Goal: Task Accomplishment & Management: Manage account settings

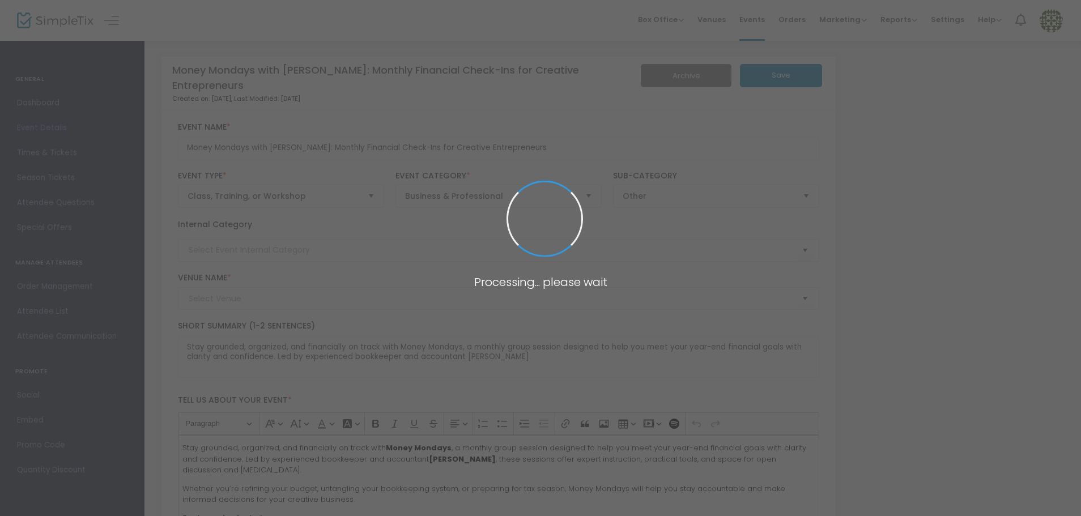
type input "ZOOM"
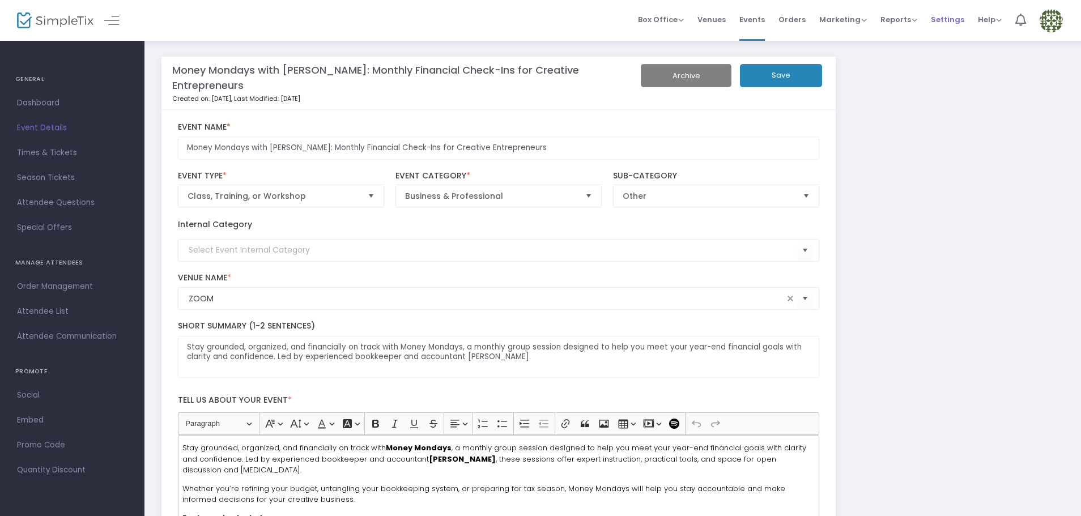
click at [954, 18] on span "Settings" at bounding box center [947, 19] width 33 height 29
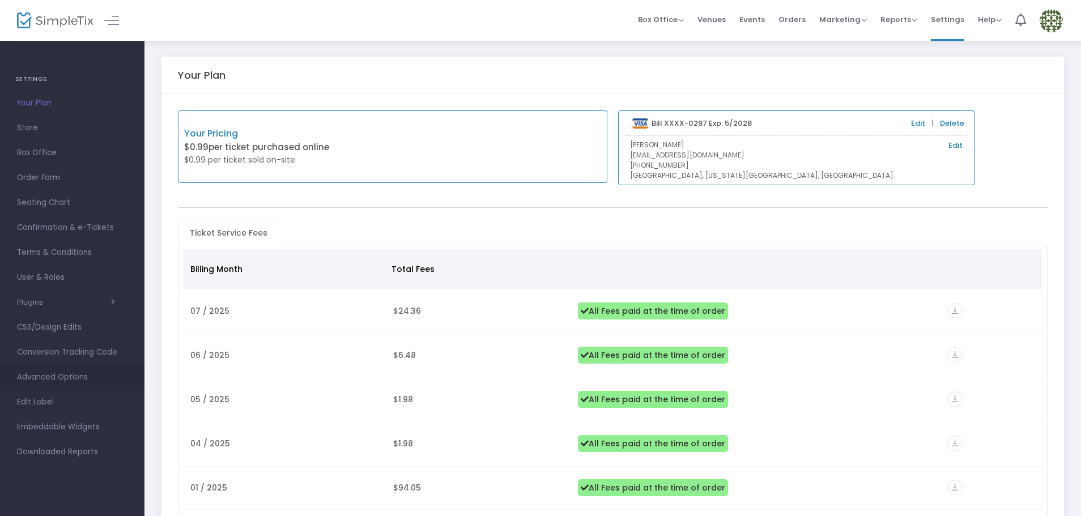
click at [54, 377] on span "Advanced Options" at bounding box center [72, 377] width 110 height 15
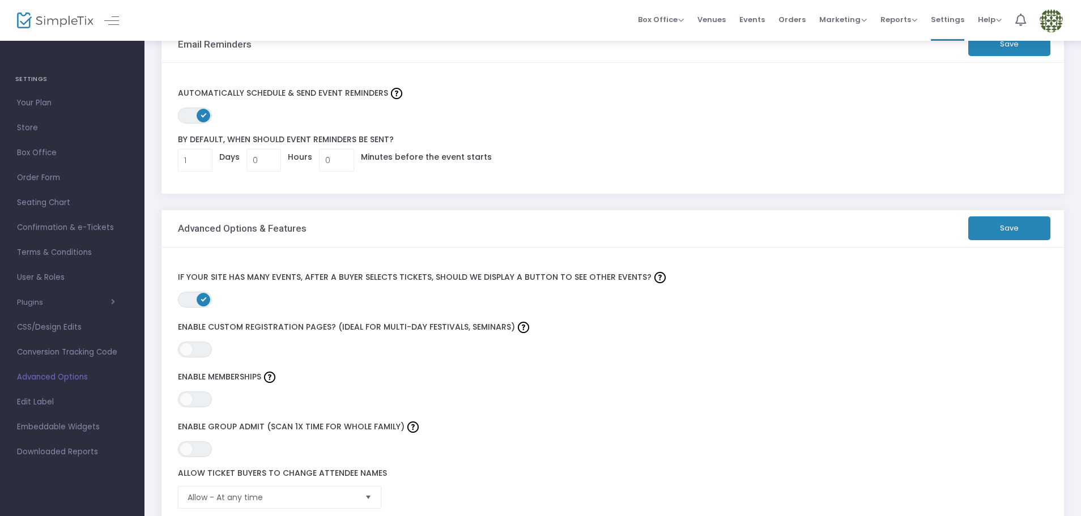
scroll to position [57, 0]
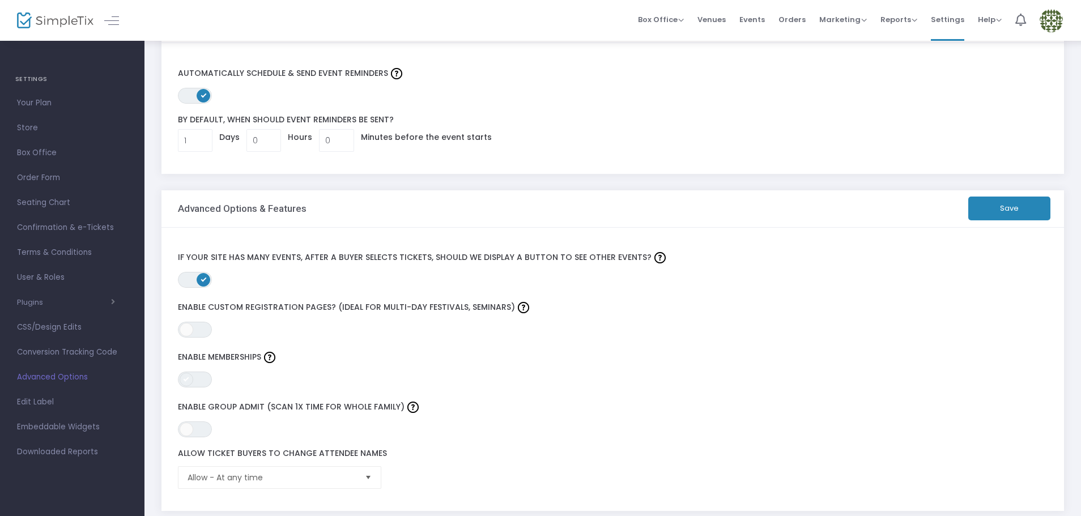
click at [189, 377] on span at bounding box center [187, 380] width 14 height 14
click at [984, 214] on button "Save" at bounding box center [1009, 209] width 82 height 24
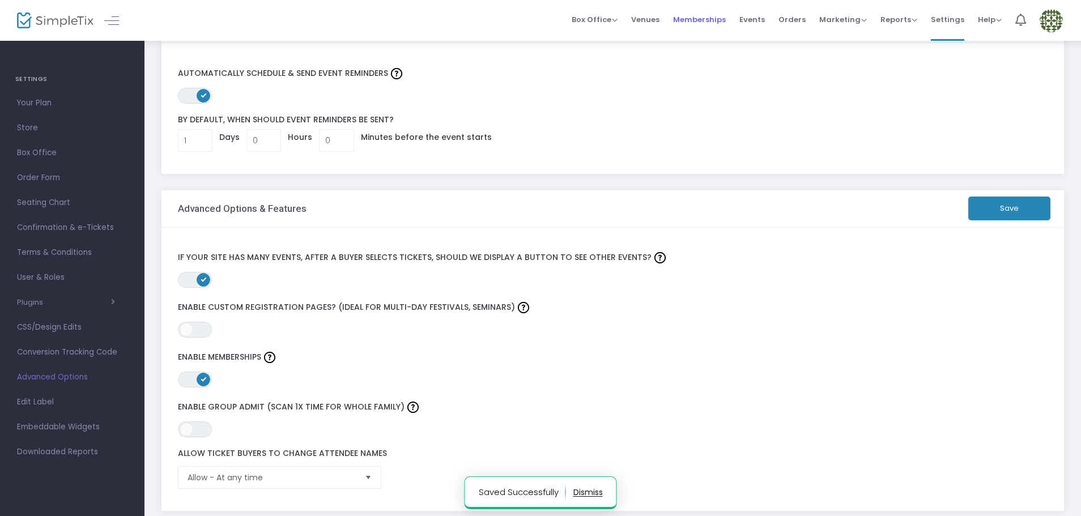
click at [713, 19] on span "Memberships" at bounding box center [699, 19] width 53 height 29
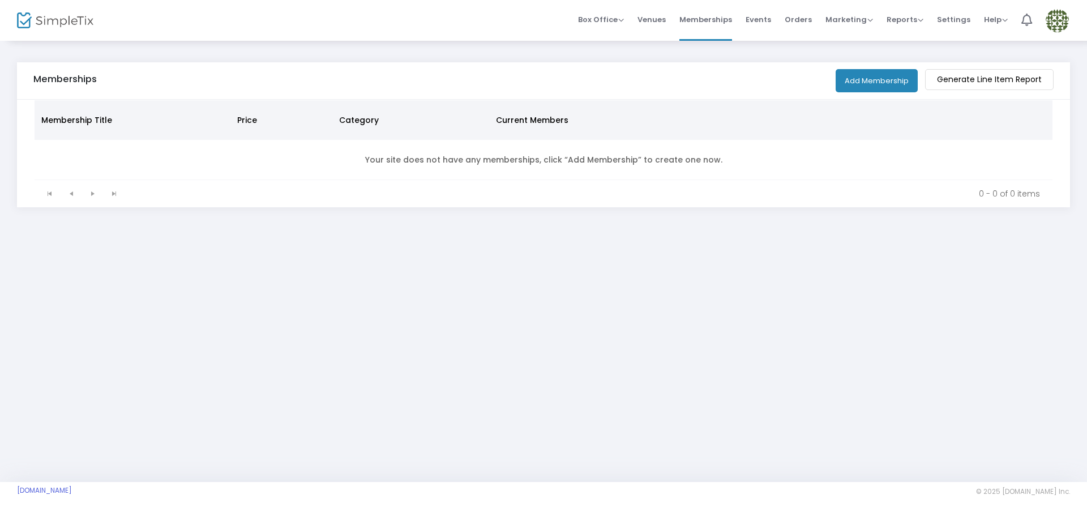
click at [868, 85] on button "Add Membership" at bounding box center [877, 80] width 82 height 23
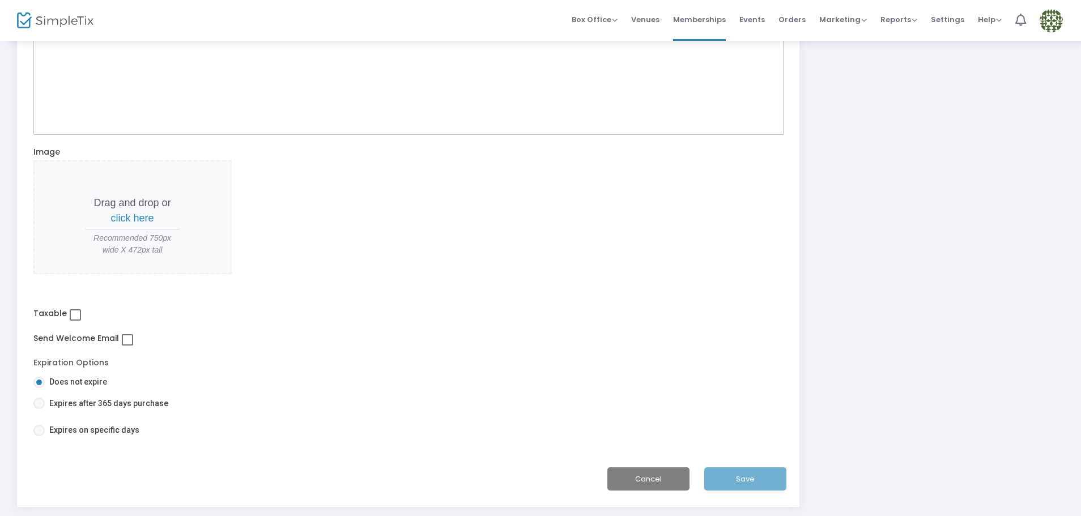
scroll to position [360, 0]
click at [130, 342] on span at bounding box center [127, 338] width 11 height 11
click at [127, 344] on input "checkbox" at bounding box center [127, 344] width 1 height 1
checkbox input "true"
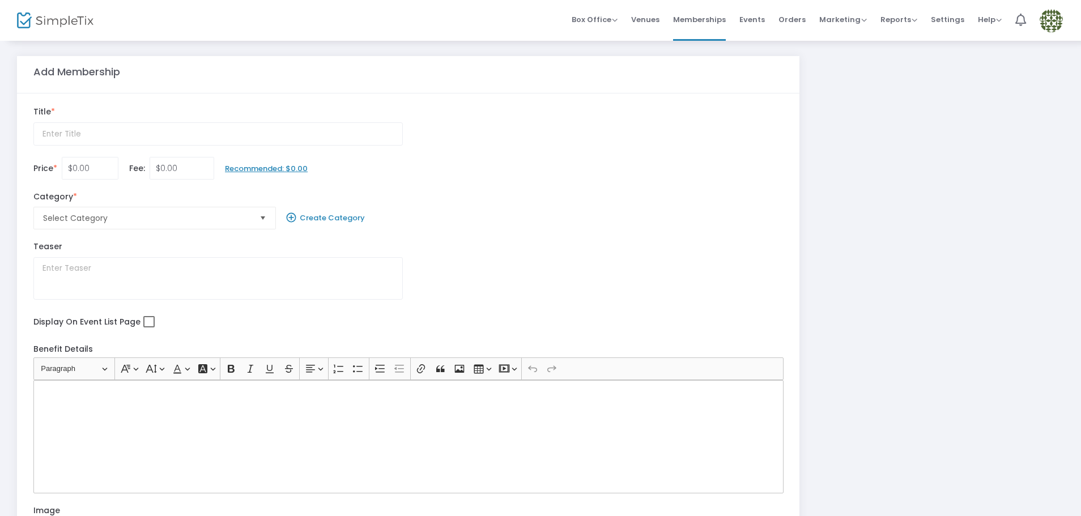
scroll to position [0, 0]
